Goal: Task Accomplishment & Management: Use online tool/utility

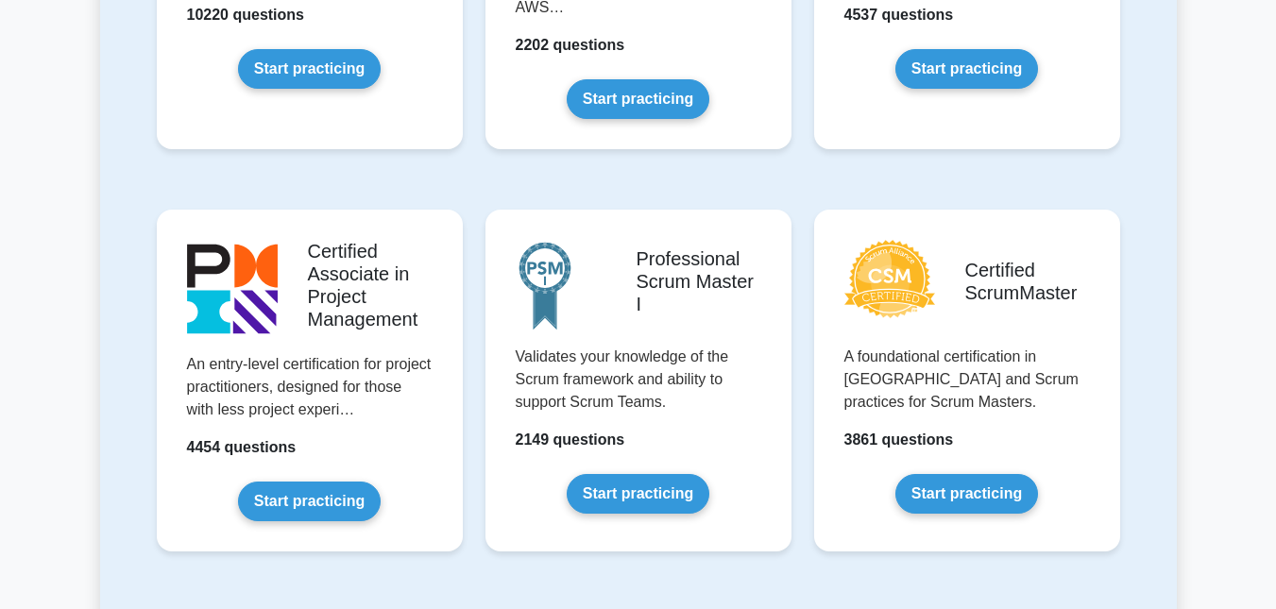
scroll to position [661, 0]
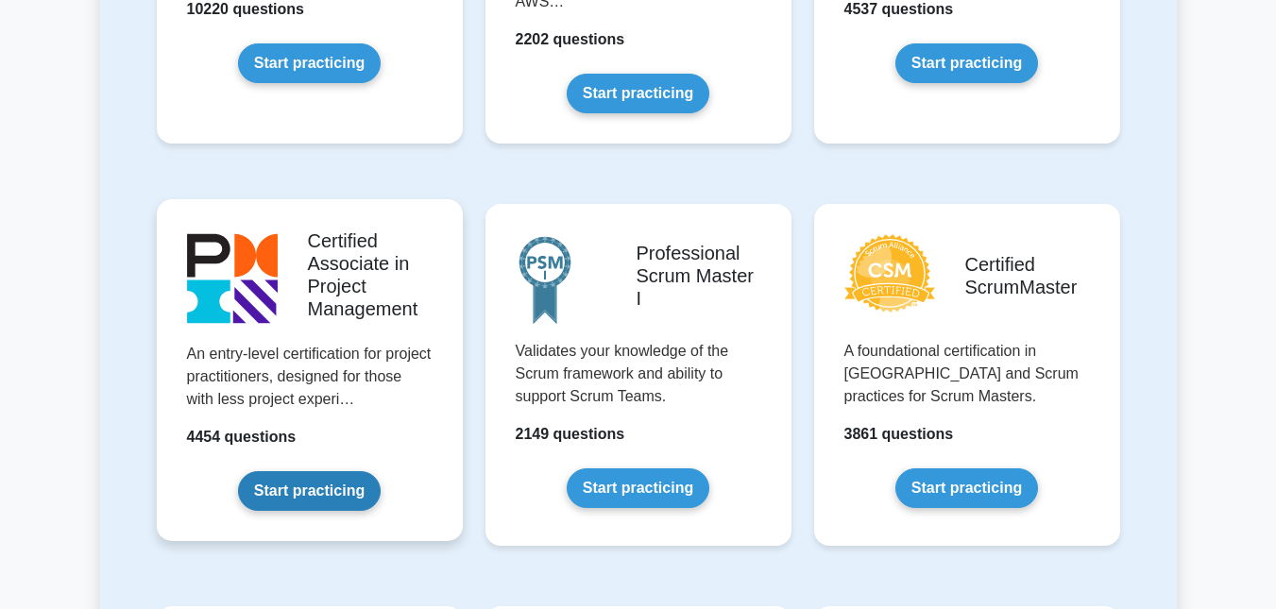
click at [295, 493] on link "Start practicing" at bounding box center [309, 491] width 143 height 40
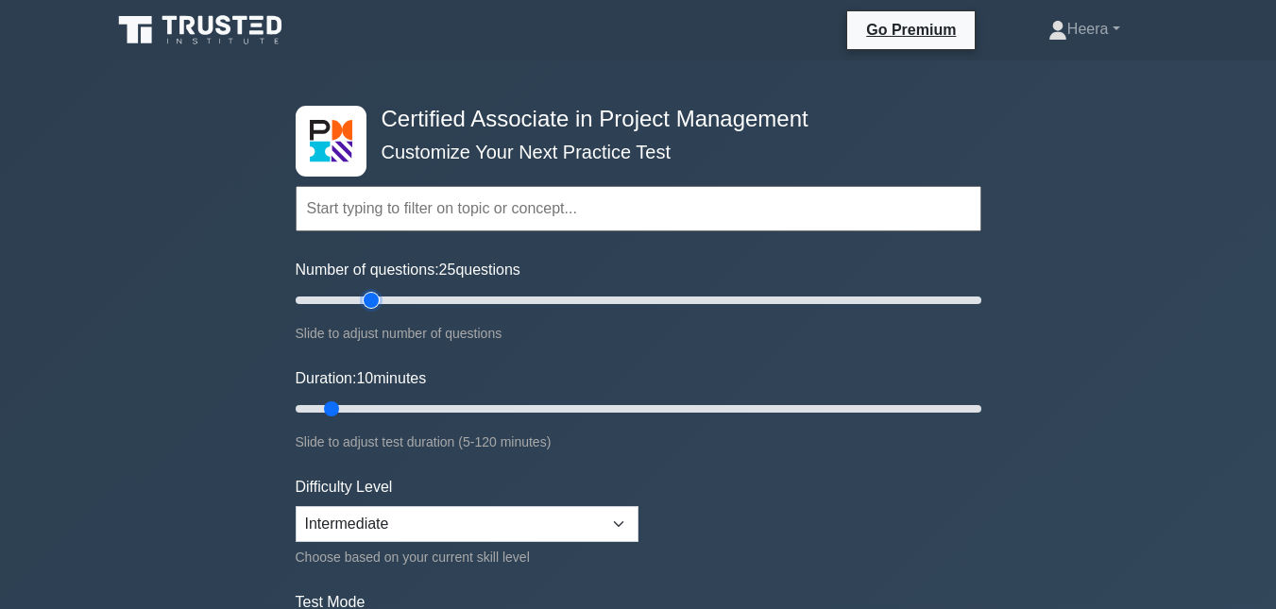
type input "25"
click at [380, 297] on input "Number of questions: 25 questions" at bounding box center [639, 300] width 686 height 23
type input "30"
click at [445, 410] on input "Duration: 30 minutes" at bounding box center [639, 409] width 686 height 23
click at [551, 217] on input "text" at bounding box center [639, 208] width 686 height 45
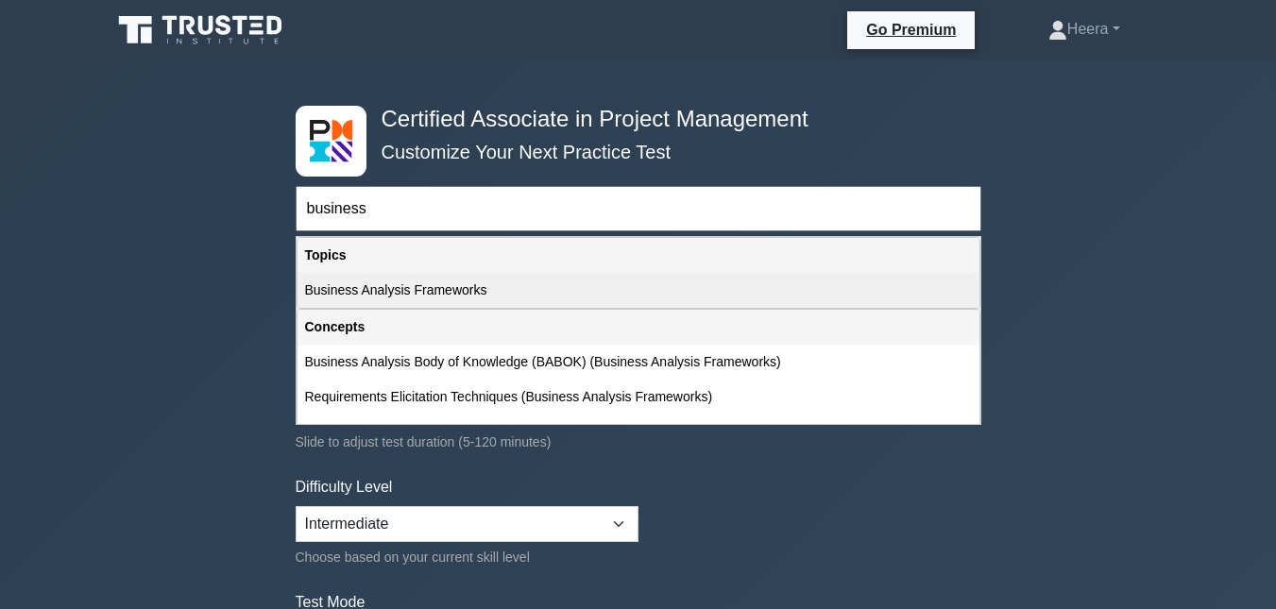
click at [477, 287] on div "Business Analysis Frameworks" at bounding box center [638, 290] width 682 height 35
type input "Business Analysis Frameworks"
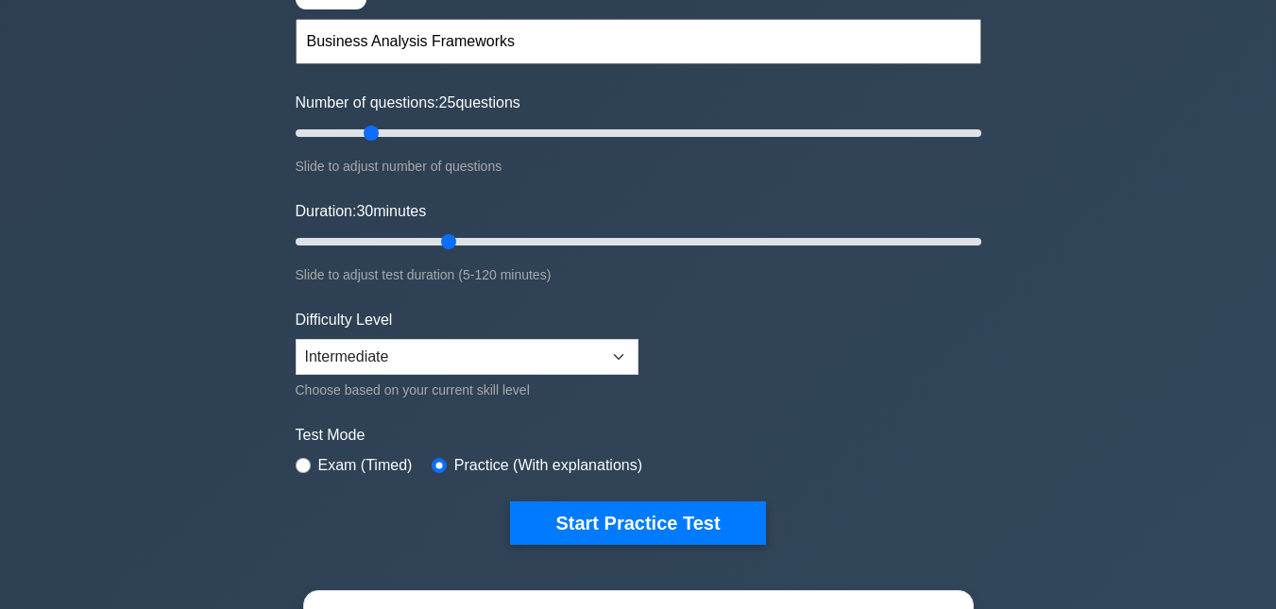
scroll to position [189, 0]
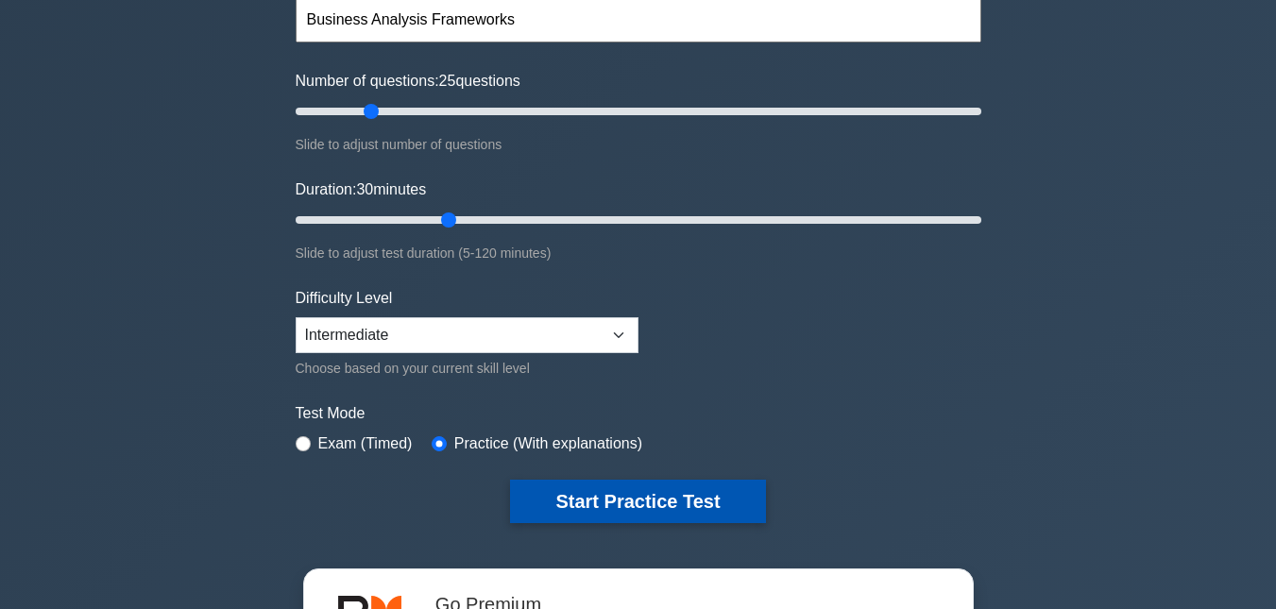
click at [600, 495] on button "Start Practice Test" at bounding box center [637, 501] width 255 height 43
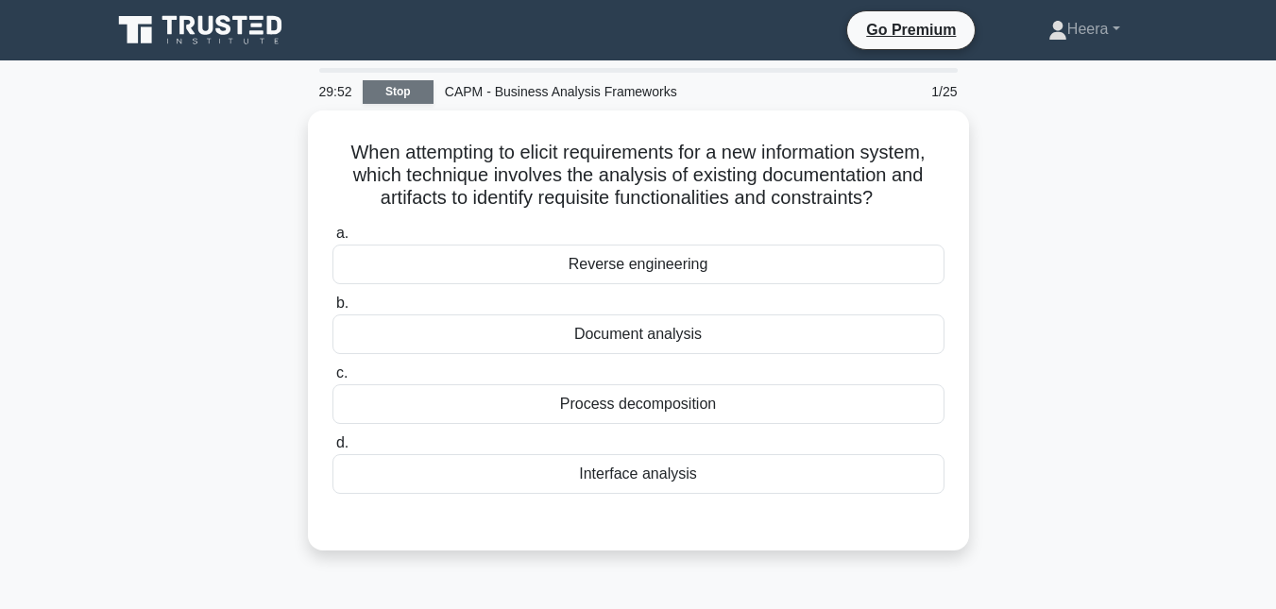
click at [413, 93] on link "Stop" at bounding box center [398, 92] width 71 height 24
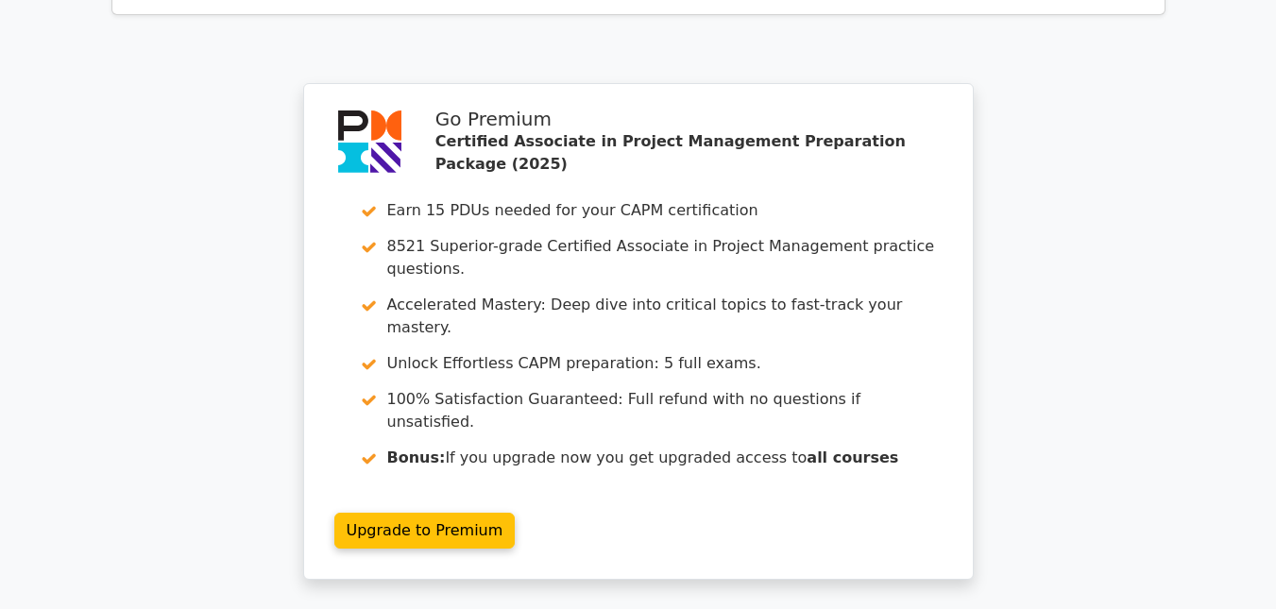
scroll to position [1511, 0]
